Goal: Navigation & Orientation: Find specific page/section

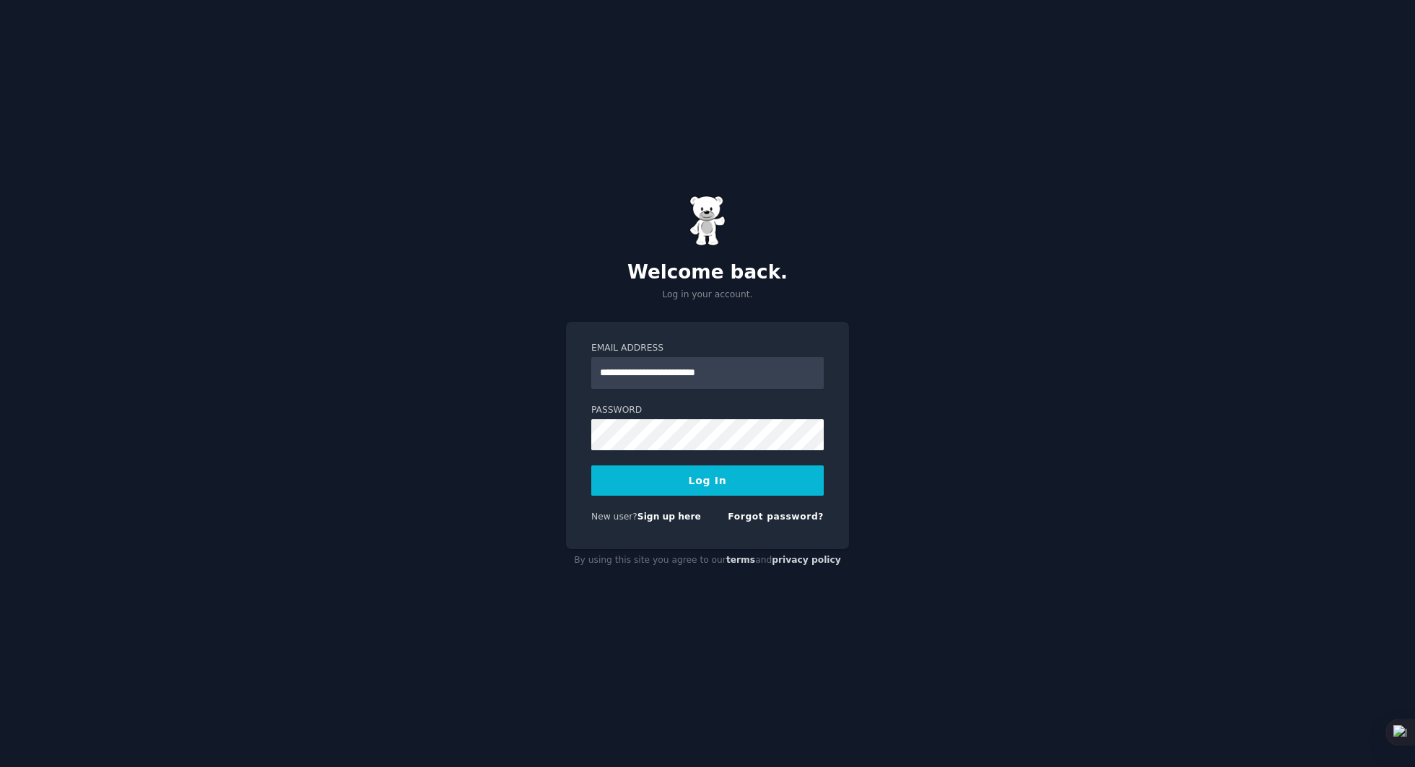
type input "**********"
click at [760, 481] on button "Log In" at bounding box center [707, 481] width 232 height 30
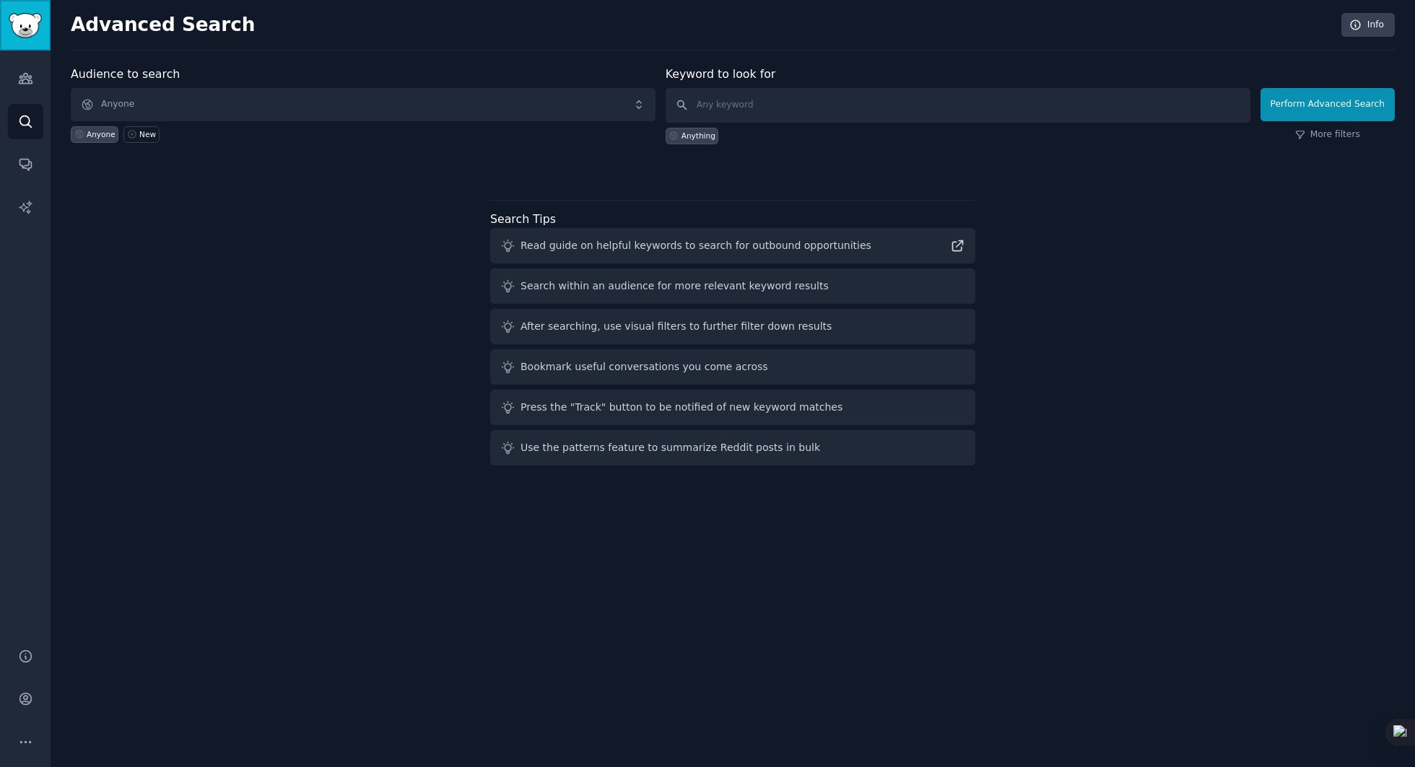
click at [10, 25] on img "Sidebar" at bounding box center [25, 25] width 33 height 25
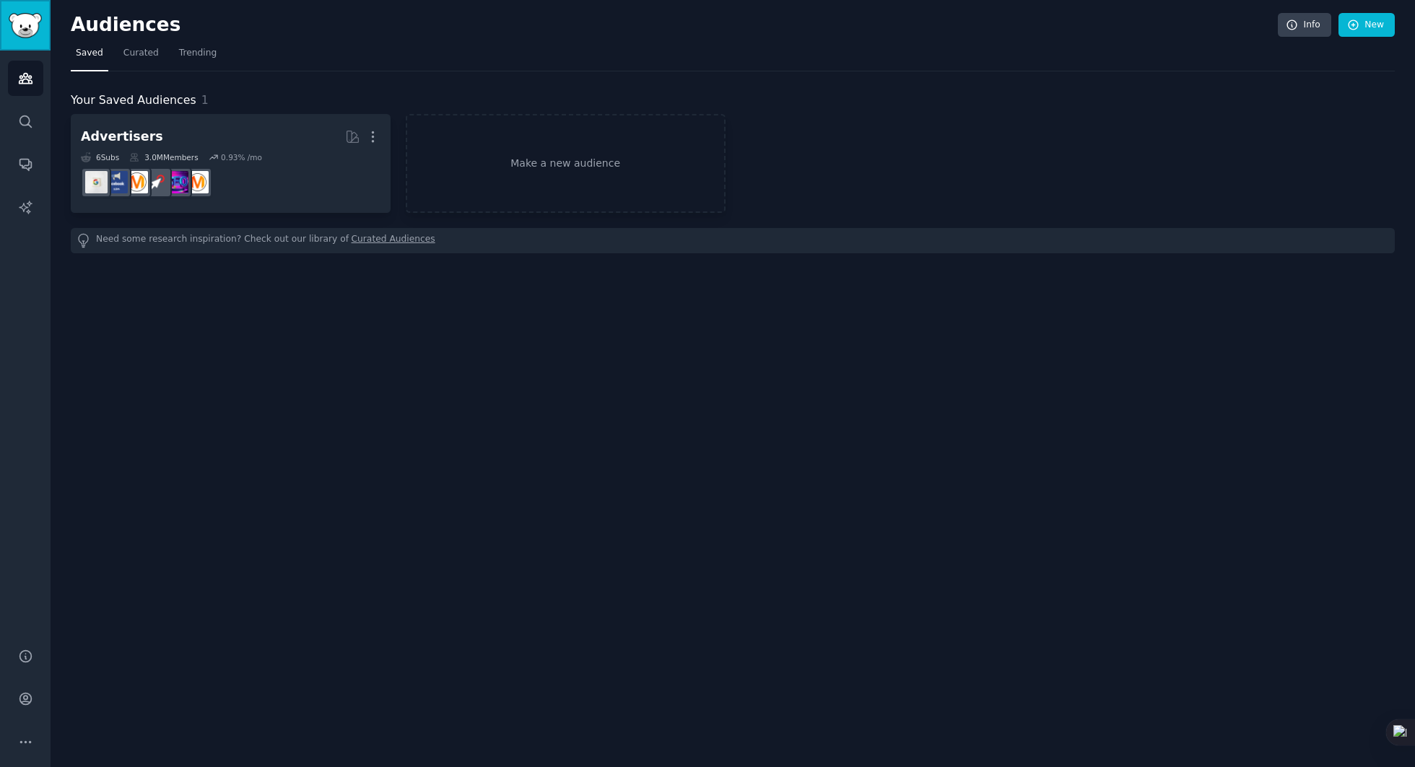
click at [22, 26] on img "Sidebar" at bounding box center [25, 25] width 33 height 25
click at [26, 200] on icon "Sidebar" at bounding box center [25, 207] width 15 height 15
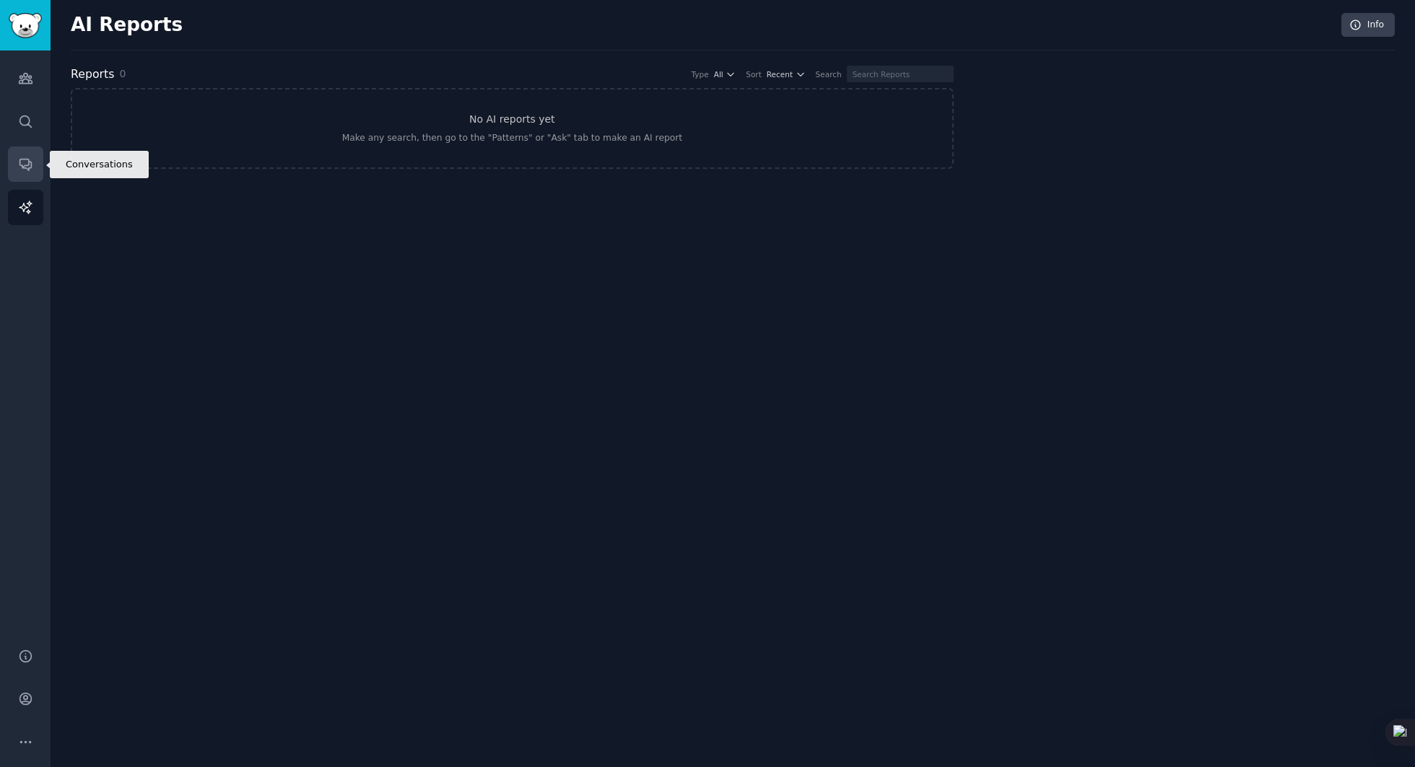
click at [22, 162] on icon "Sidebar" at bounding box center [25, 164] width 15 height 15
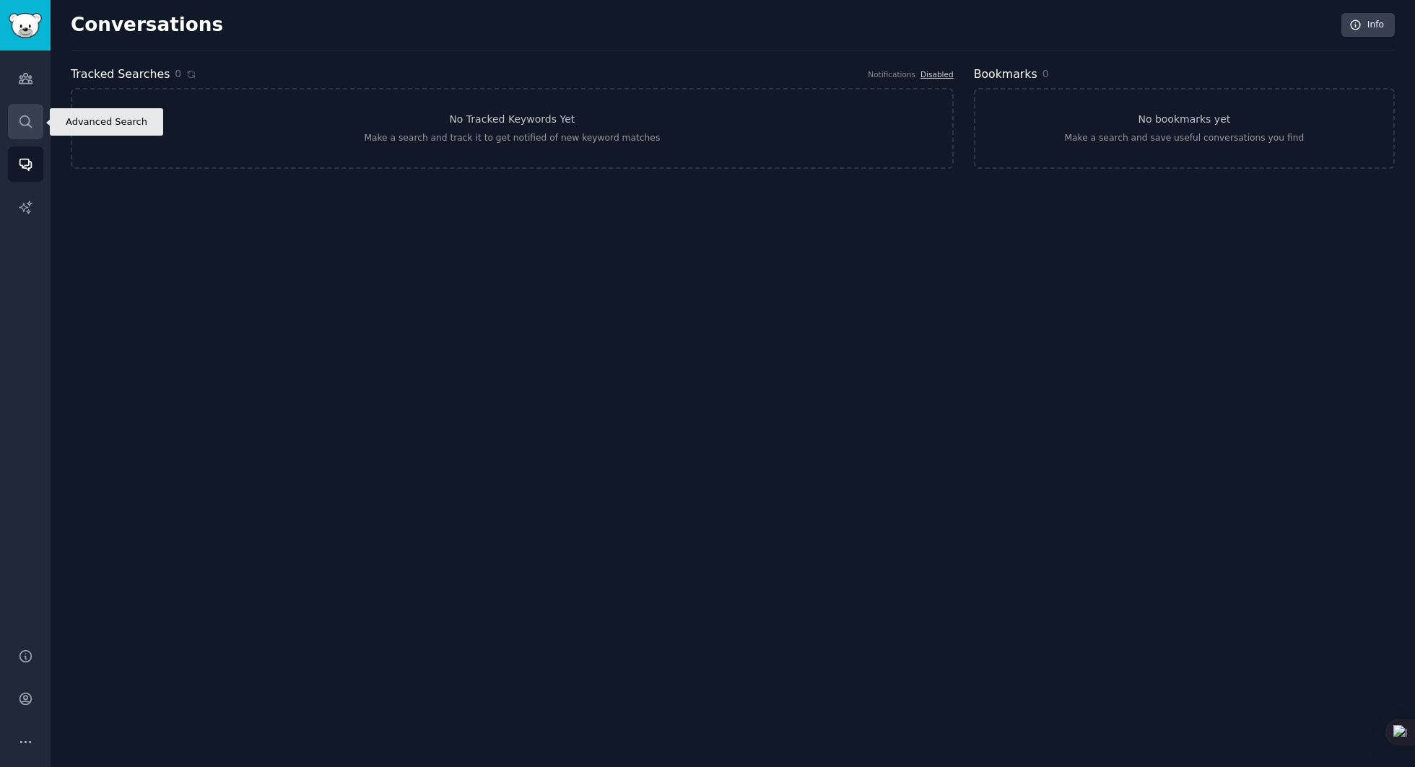
click at [13, 114] on link "Search" at bounding box center [25, 121] width 35 height 35
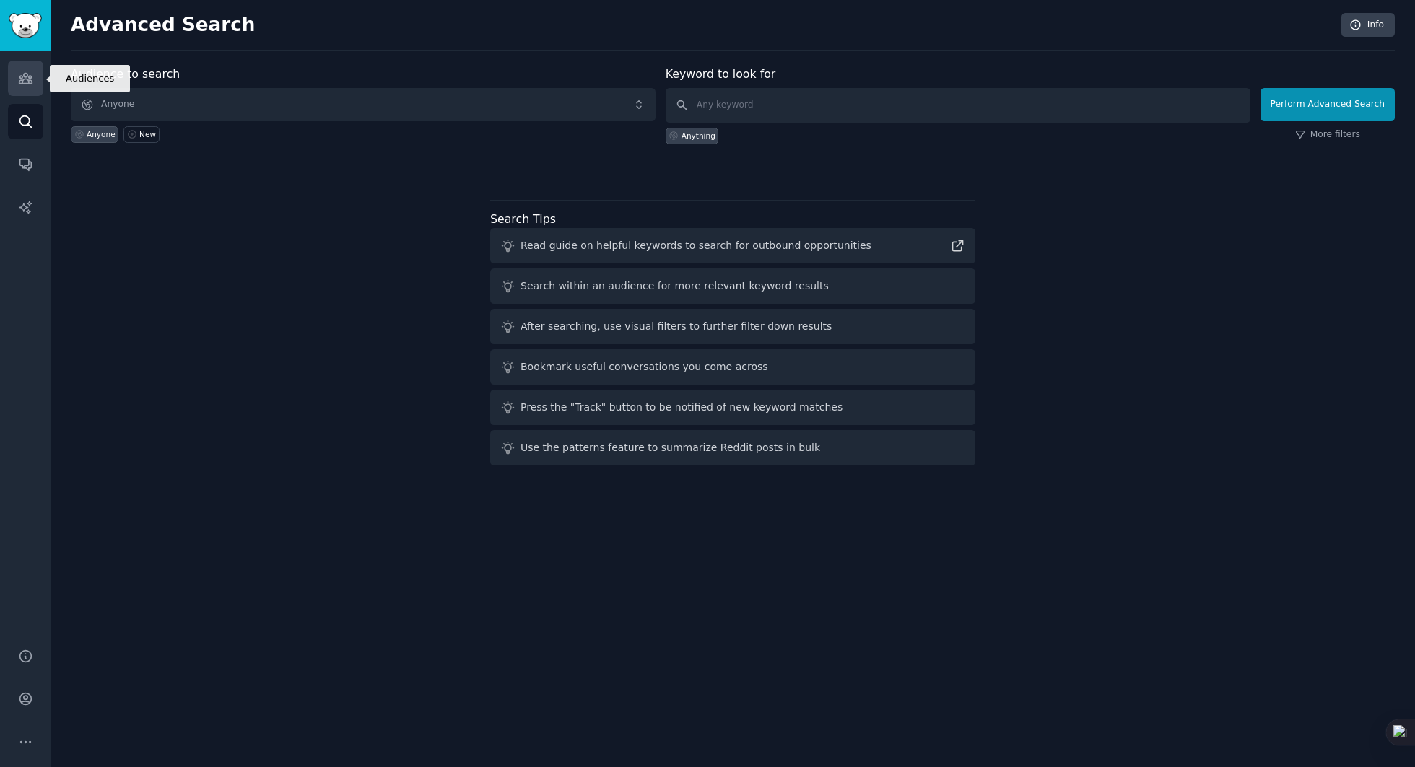
click at [15, 74] on link "Audiences" at bounding box center [25, 78] width 35 height 35
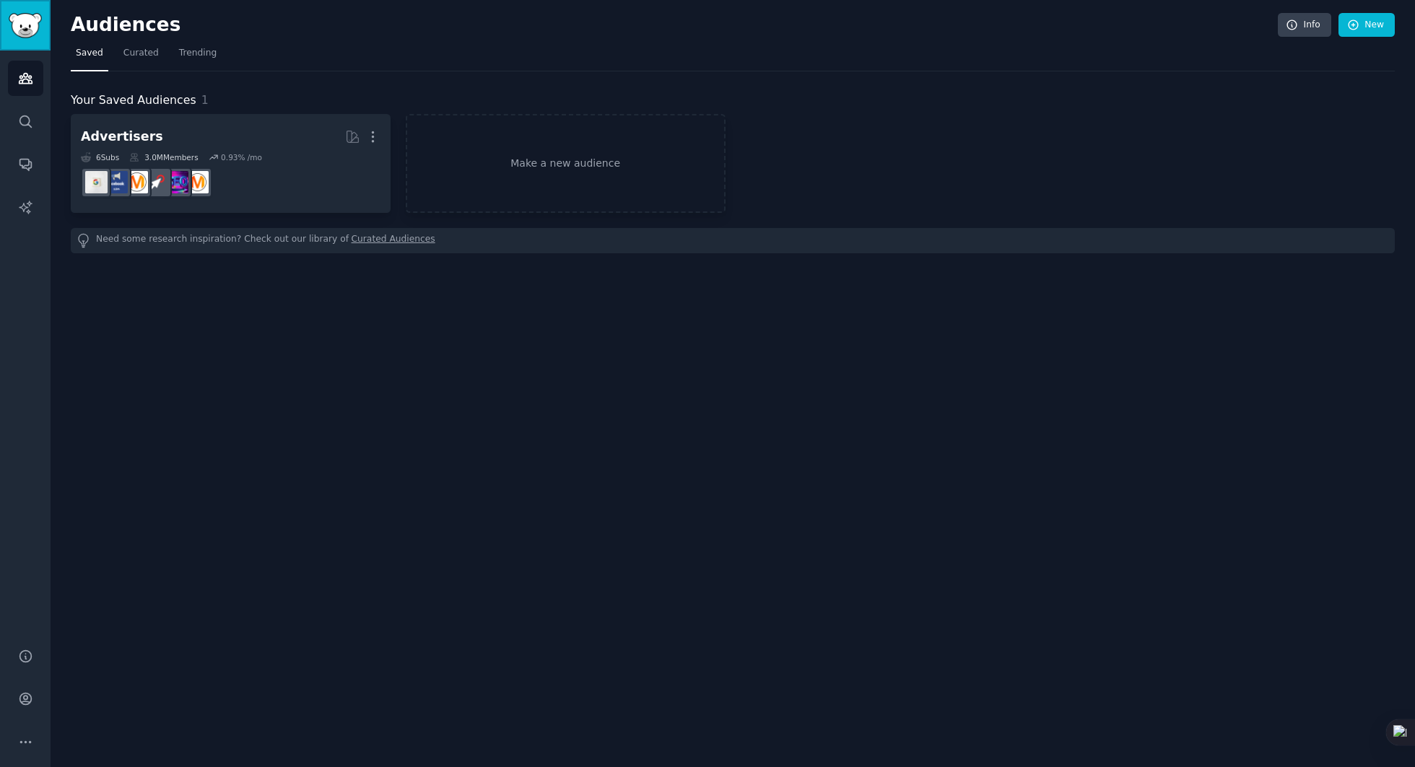
click at [21, 34] on img "Sidebar" at bounding box center [25, 25] width 33 height 25
click at [1299, 22] on icon at bounding box center [1292, 25] width 13 height 13
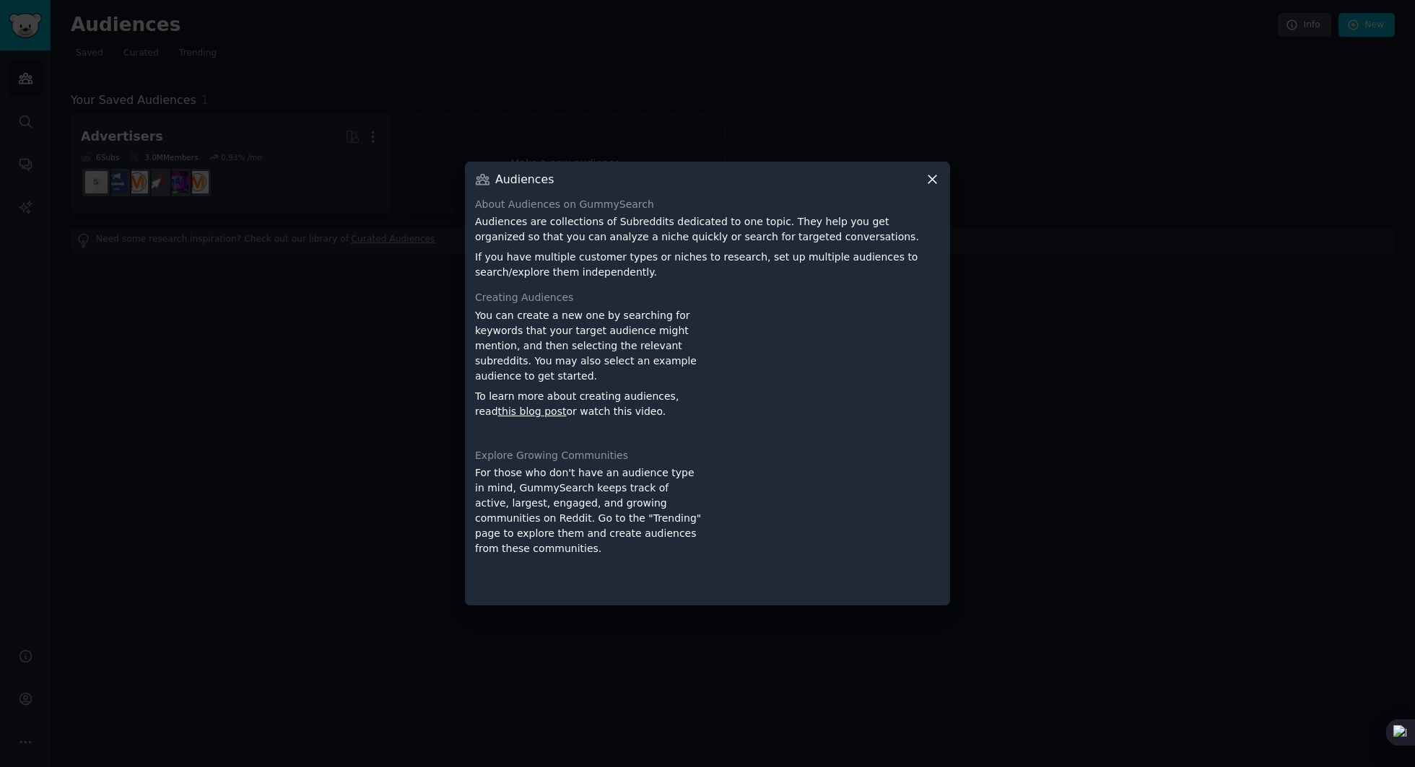
click at [933, 180] on icon at bounding box center [932, 179] width 8 height 8
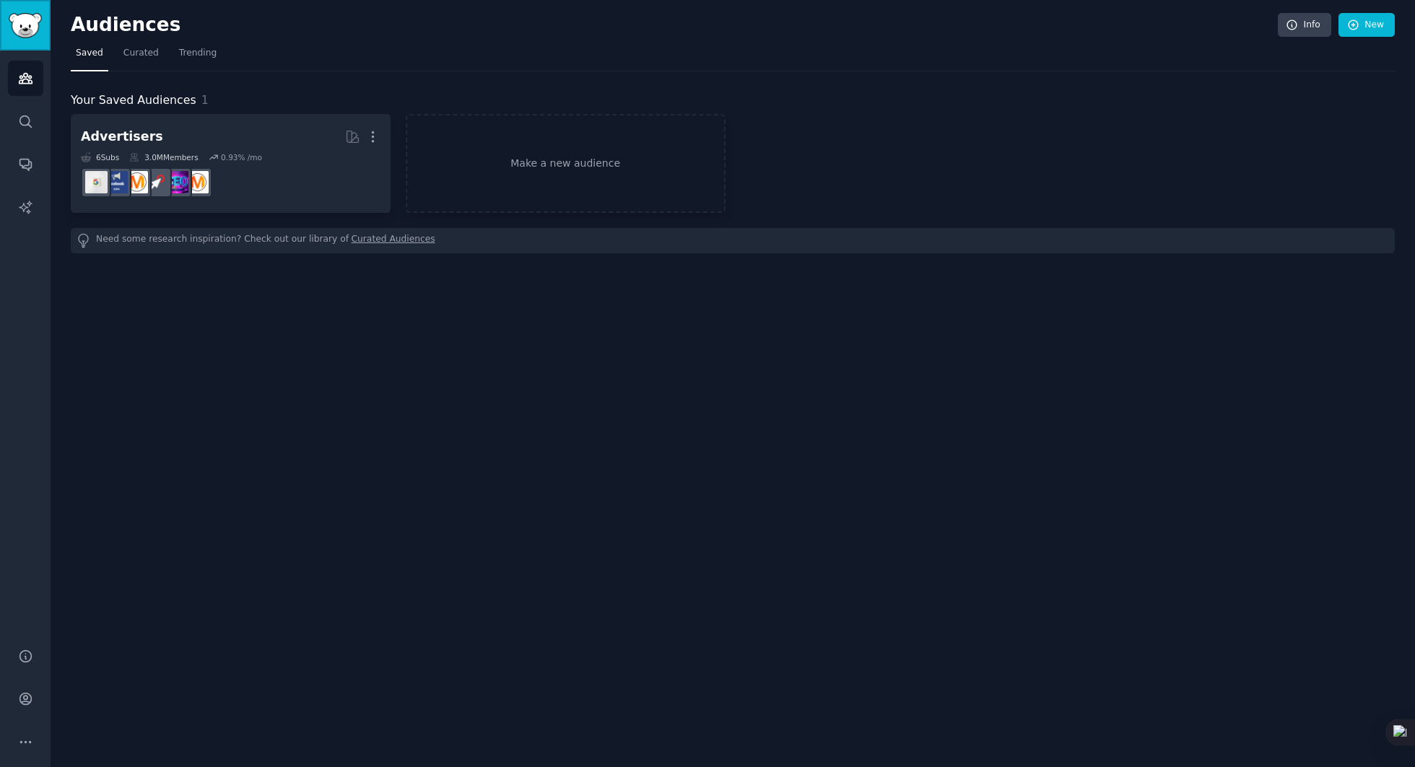
click at [24, 13] on img "Sidebar" at bounding box center [25, 25] width 33 height 25
click at [175, 53] on link "Trending" at bounding box center [198, 57] width 48 height 30
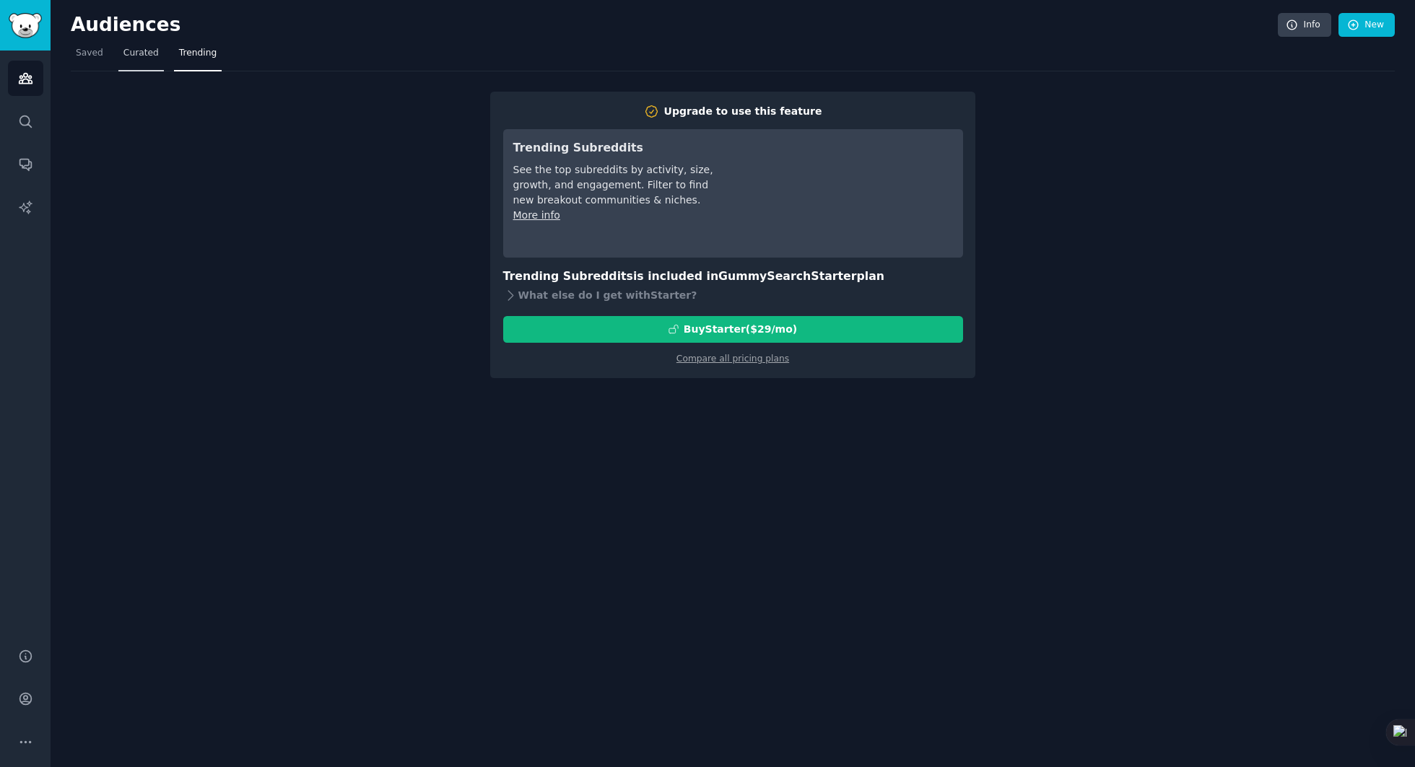
click at [135, 53] on span "Curated" at bounding box center [140, 53] width 35 height 13
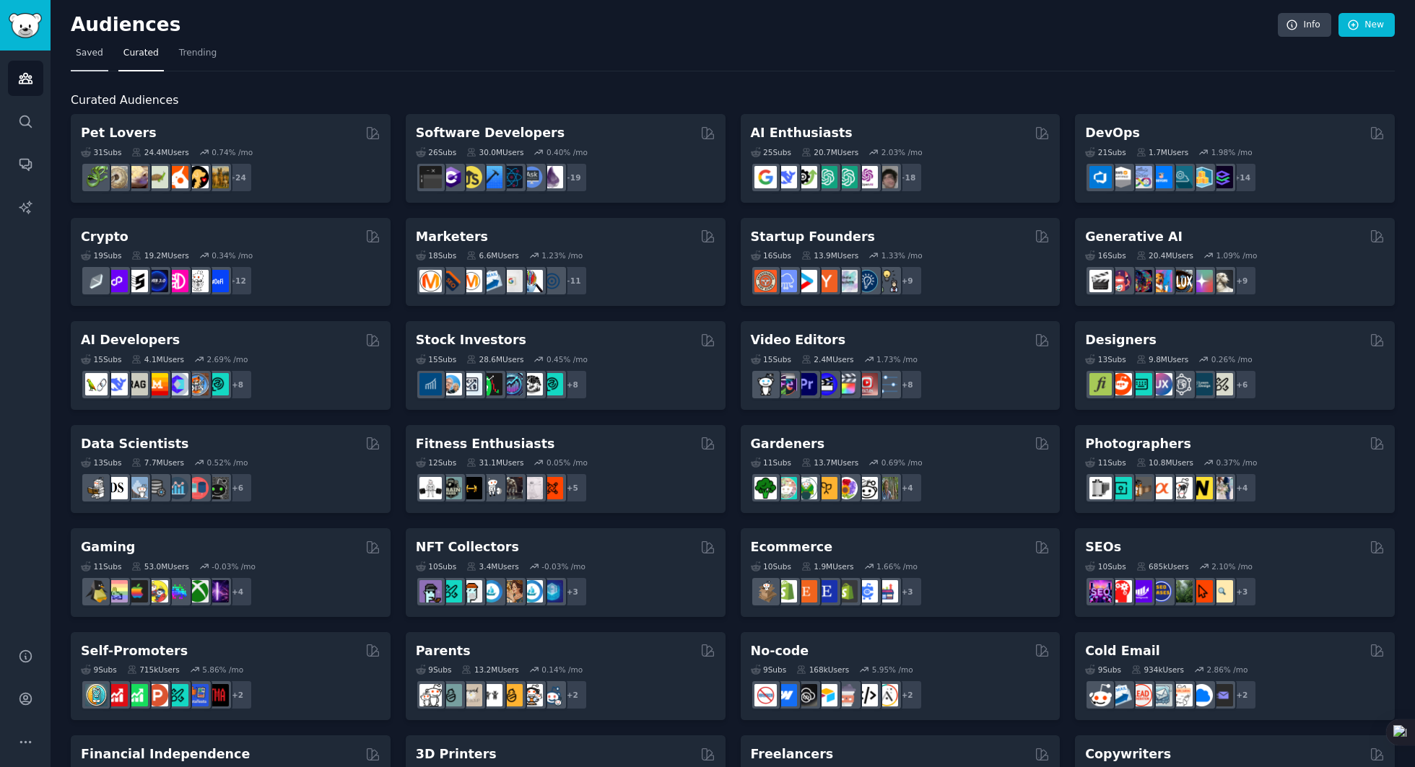
click at [97, 53] on span "Saved" at bounding box center [89, 53] width 27 height 13
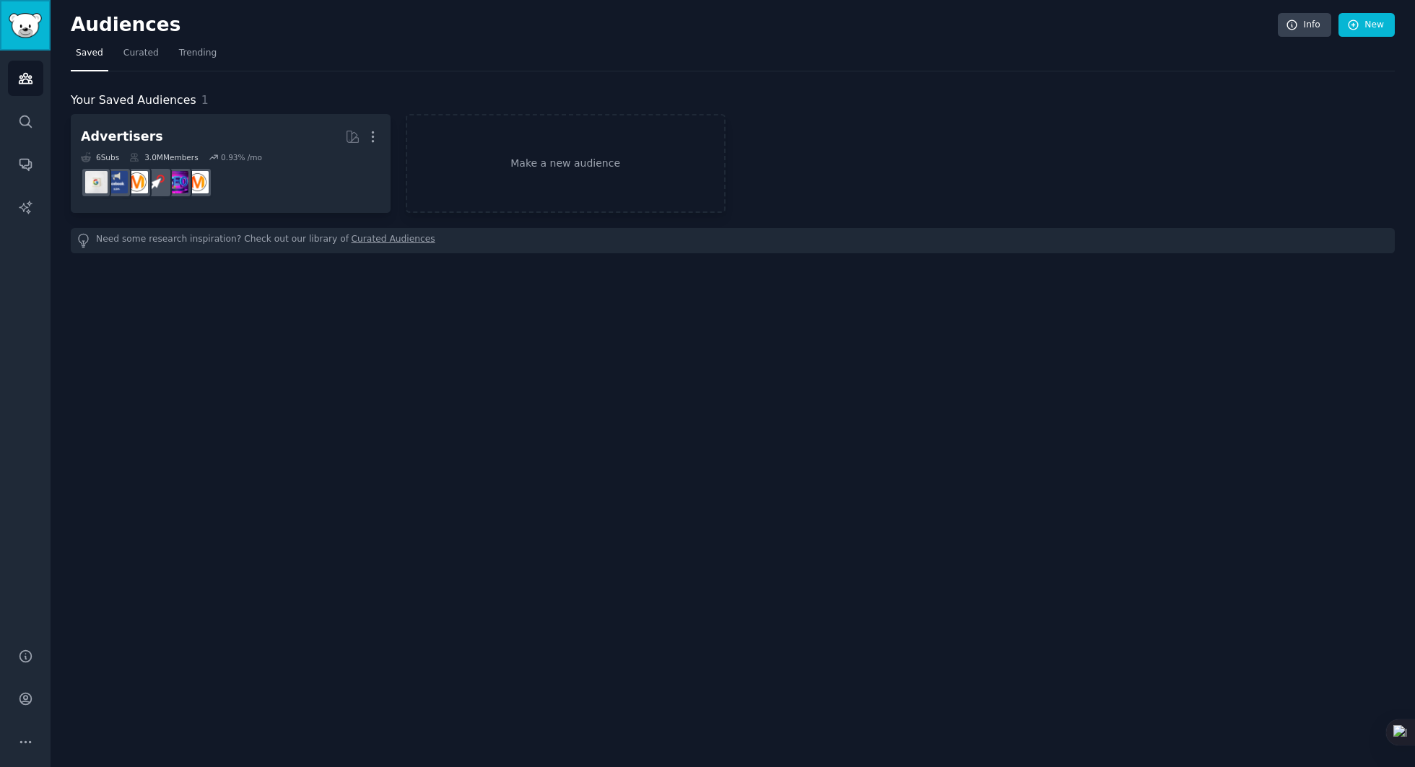
click at [22, 11] on link "Sidebar" at bounding box center [25, 25] width 51 height 51
